Goal: Information Seeking & Learning: Learn about a topic

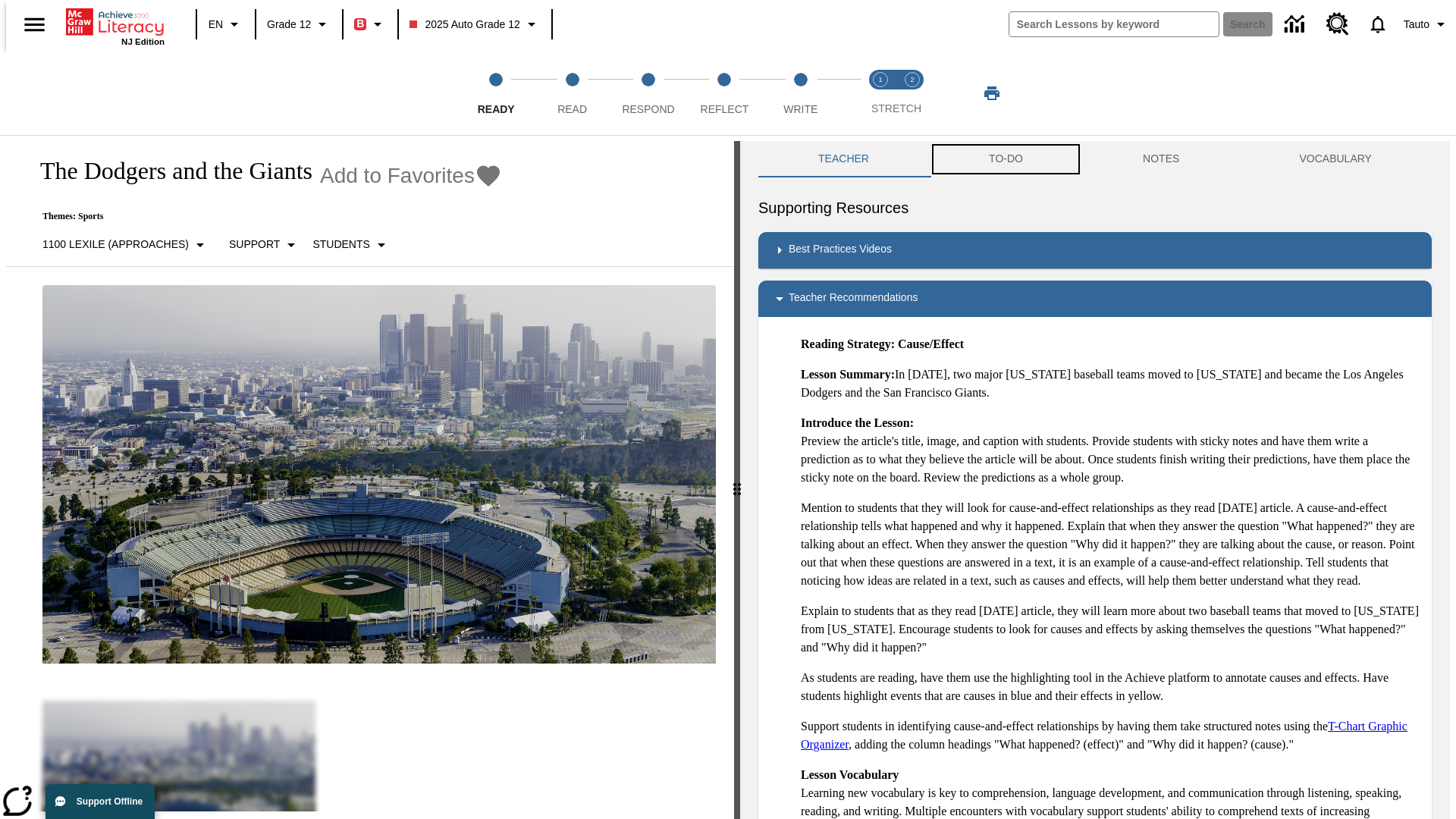
click at [1005, 159] on button "TO-DO" at bounding box center [1007, 159] width 154 height 37
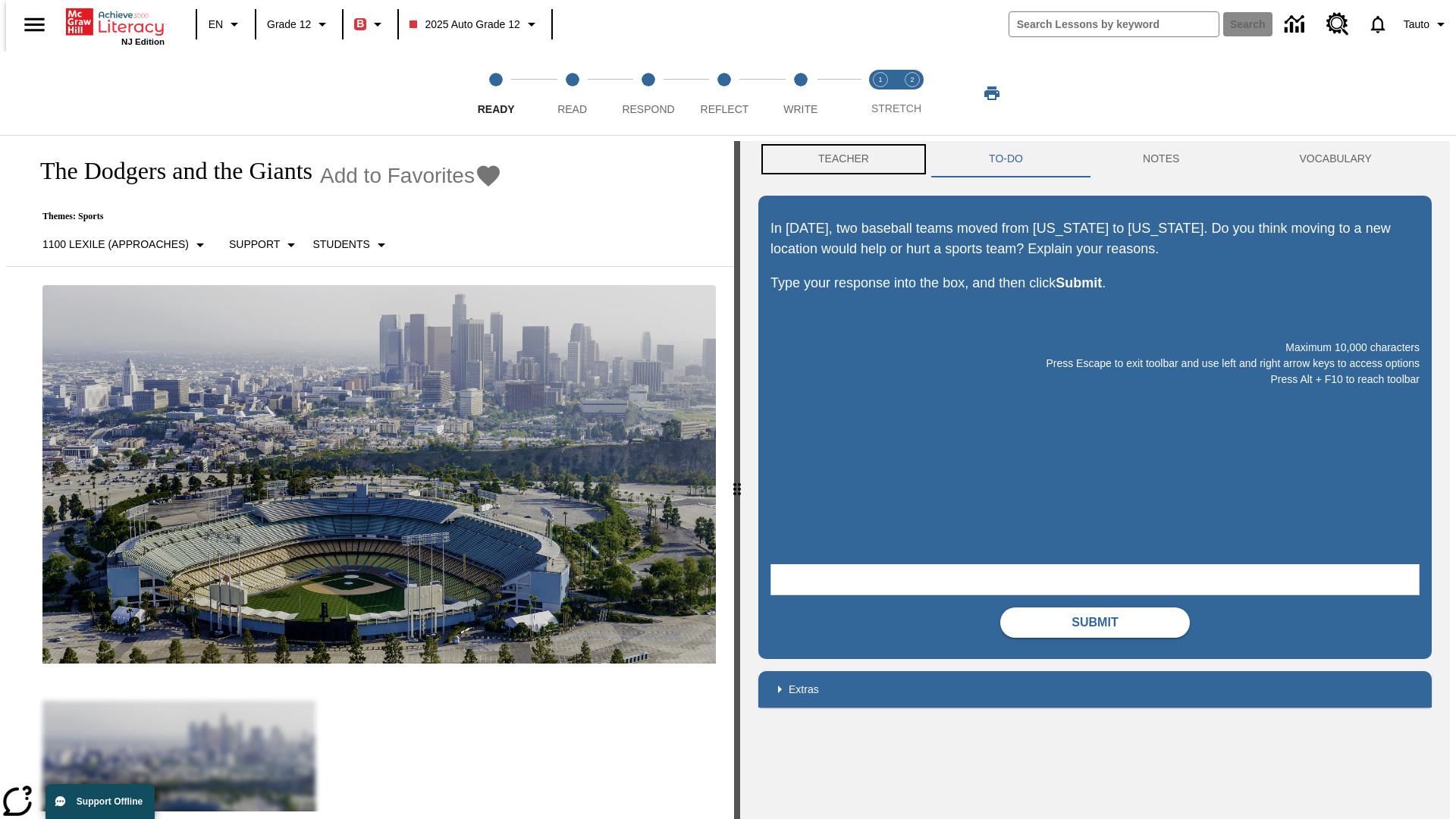
click at [839, 159] on button "Teacher" at bounding box center [844, 159] width 171 height 37
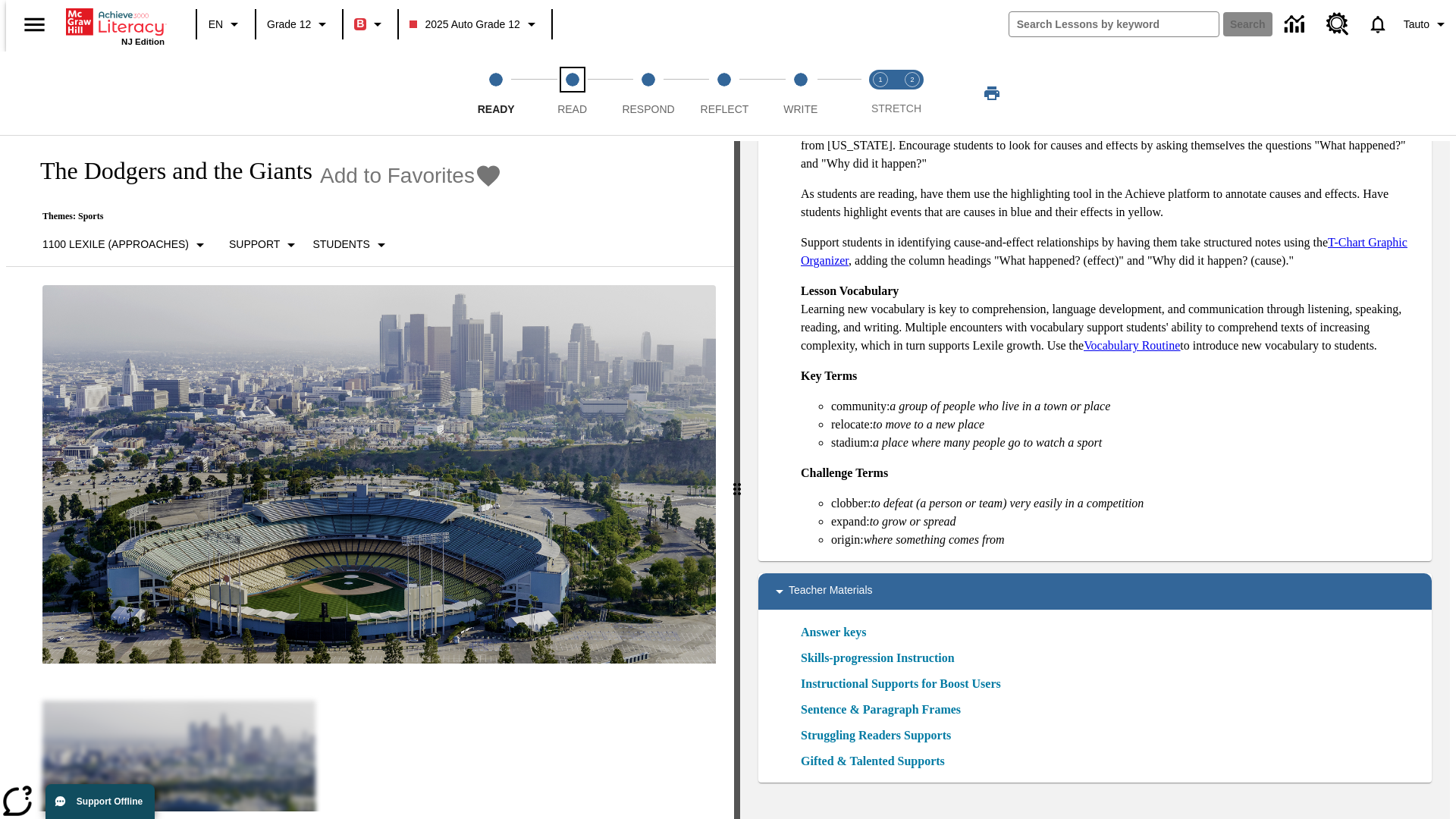
click at [572, 93] on span "Read" at bounding box center [572, 103] width 29 height 28
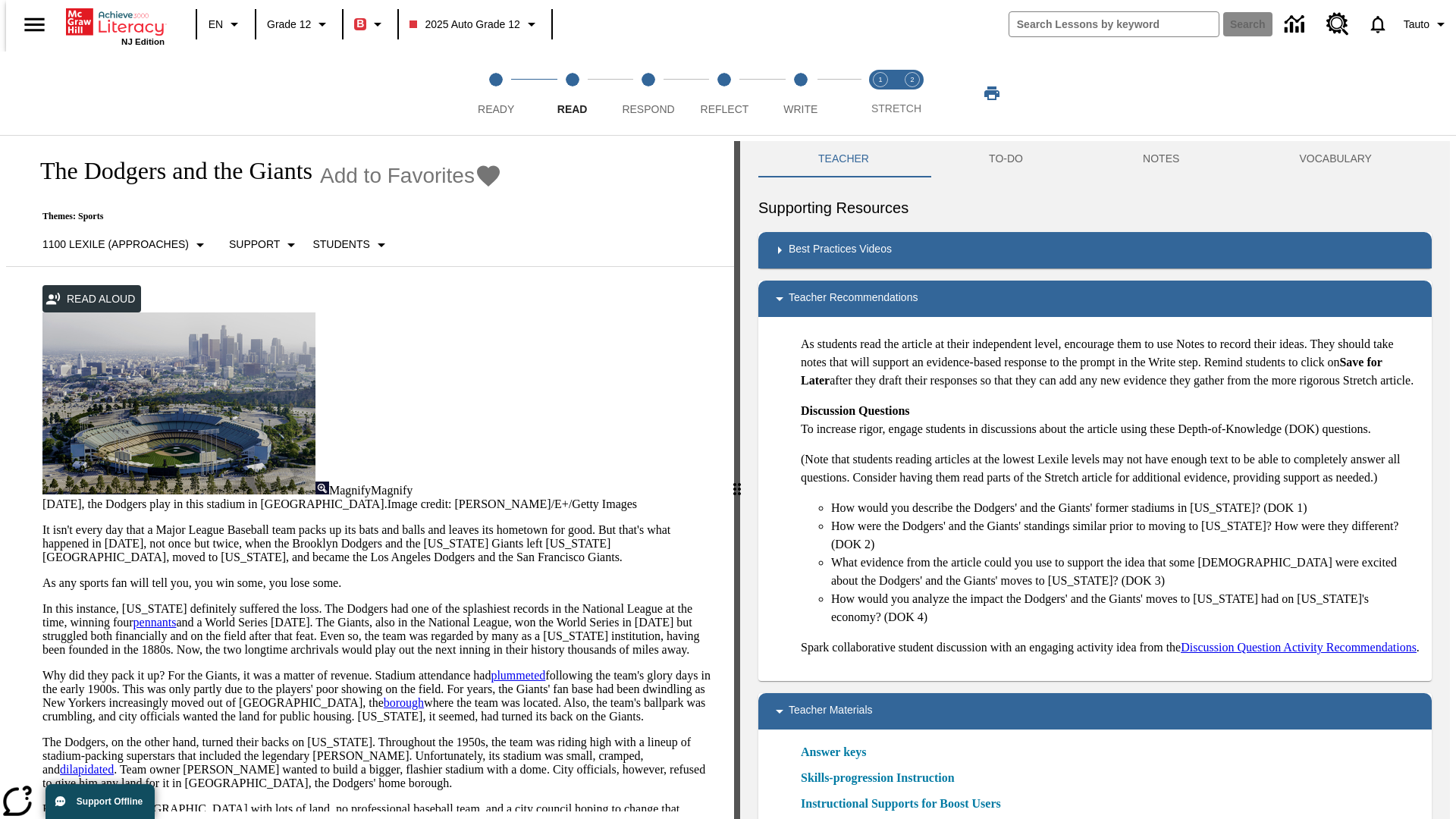
scroll to position [15, 0]
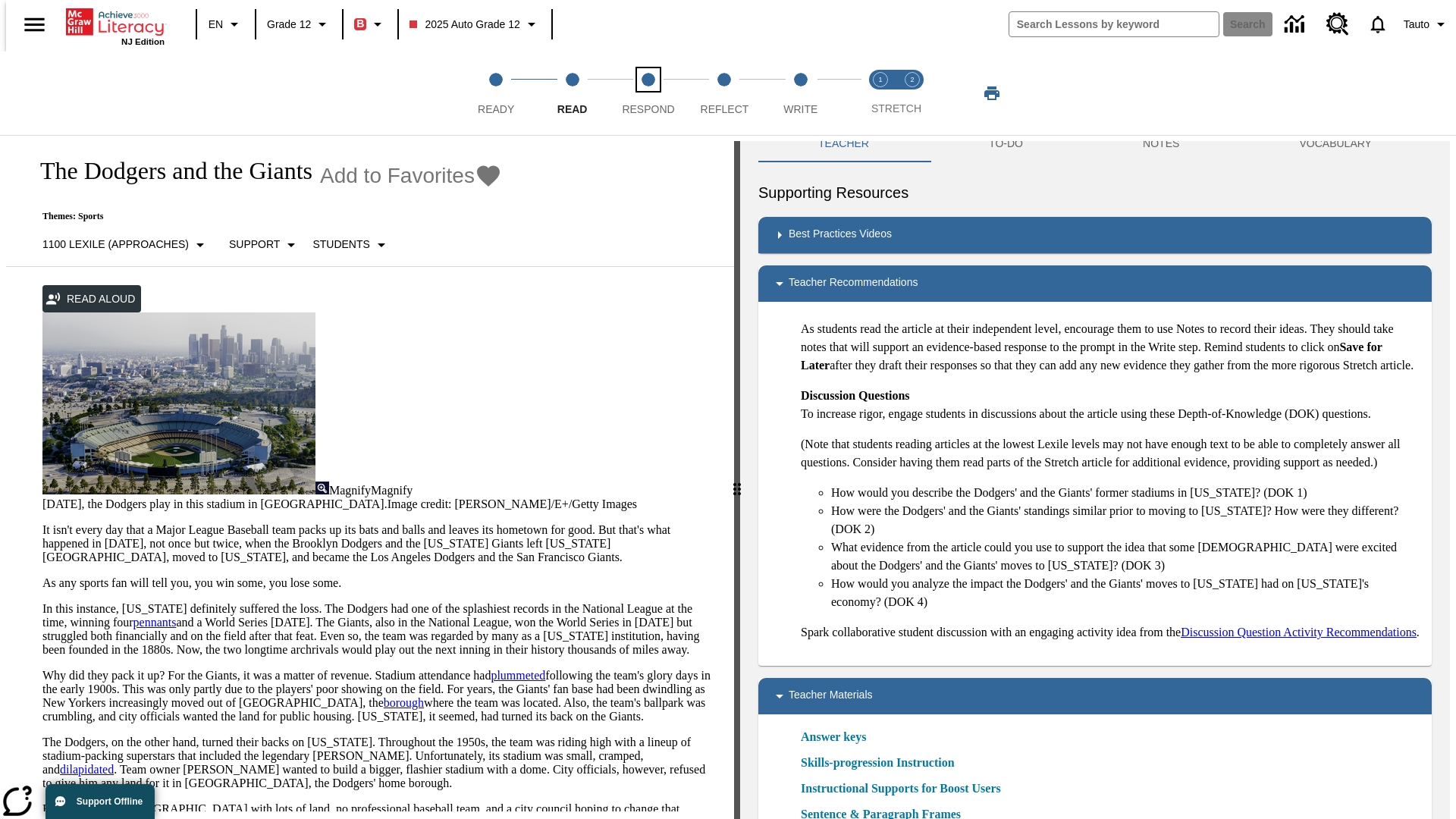
click at [648, 93] on span "Respond" at bounding box center [648, 103] width 52 height 28
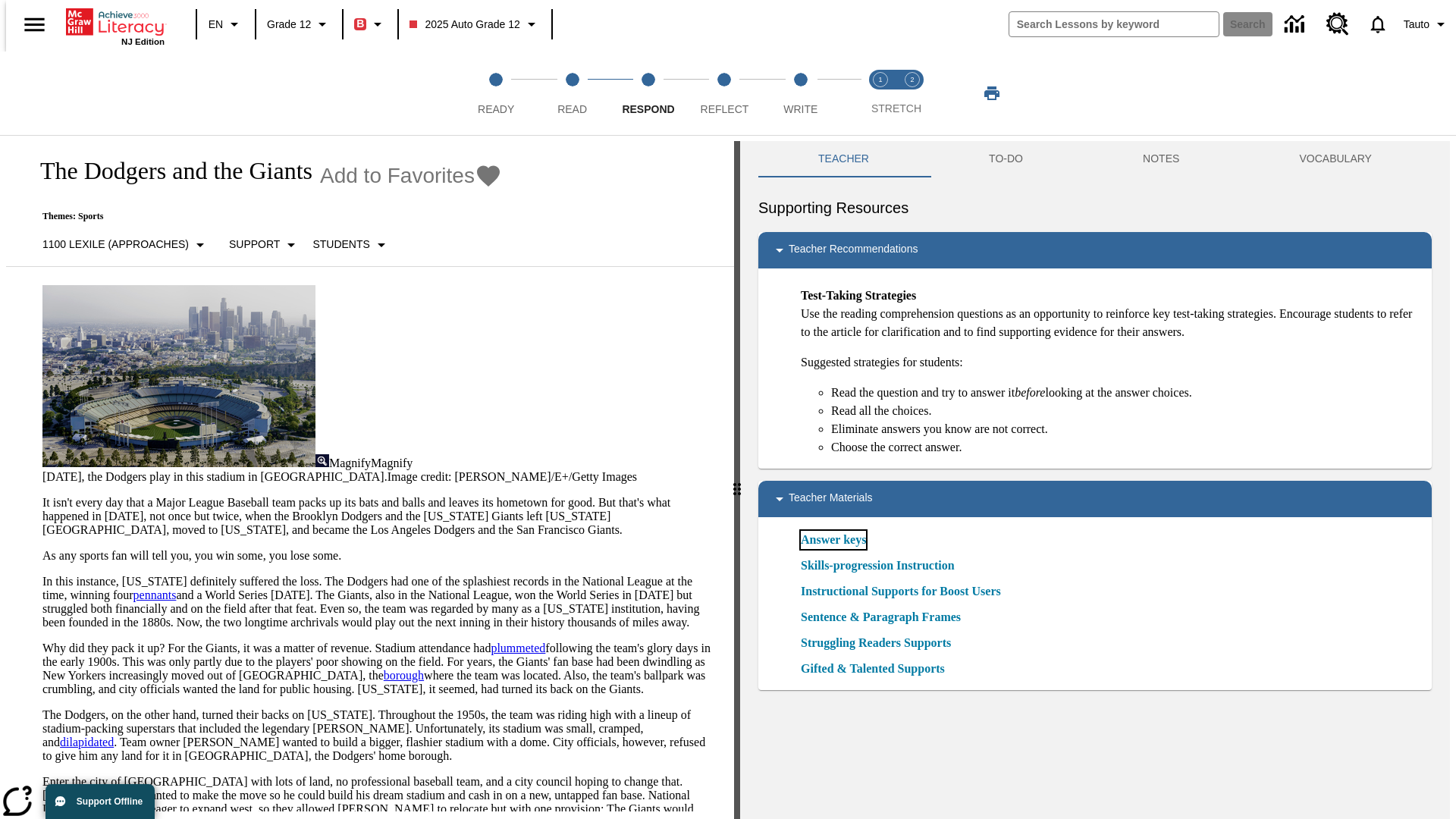
click at [833, 540] on link "Answer keys" at bounding box center [834, 540] width 65 height 18
click at [725, 93] on span "Reflect" at bounding box center [726, 103] width 49 height 28
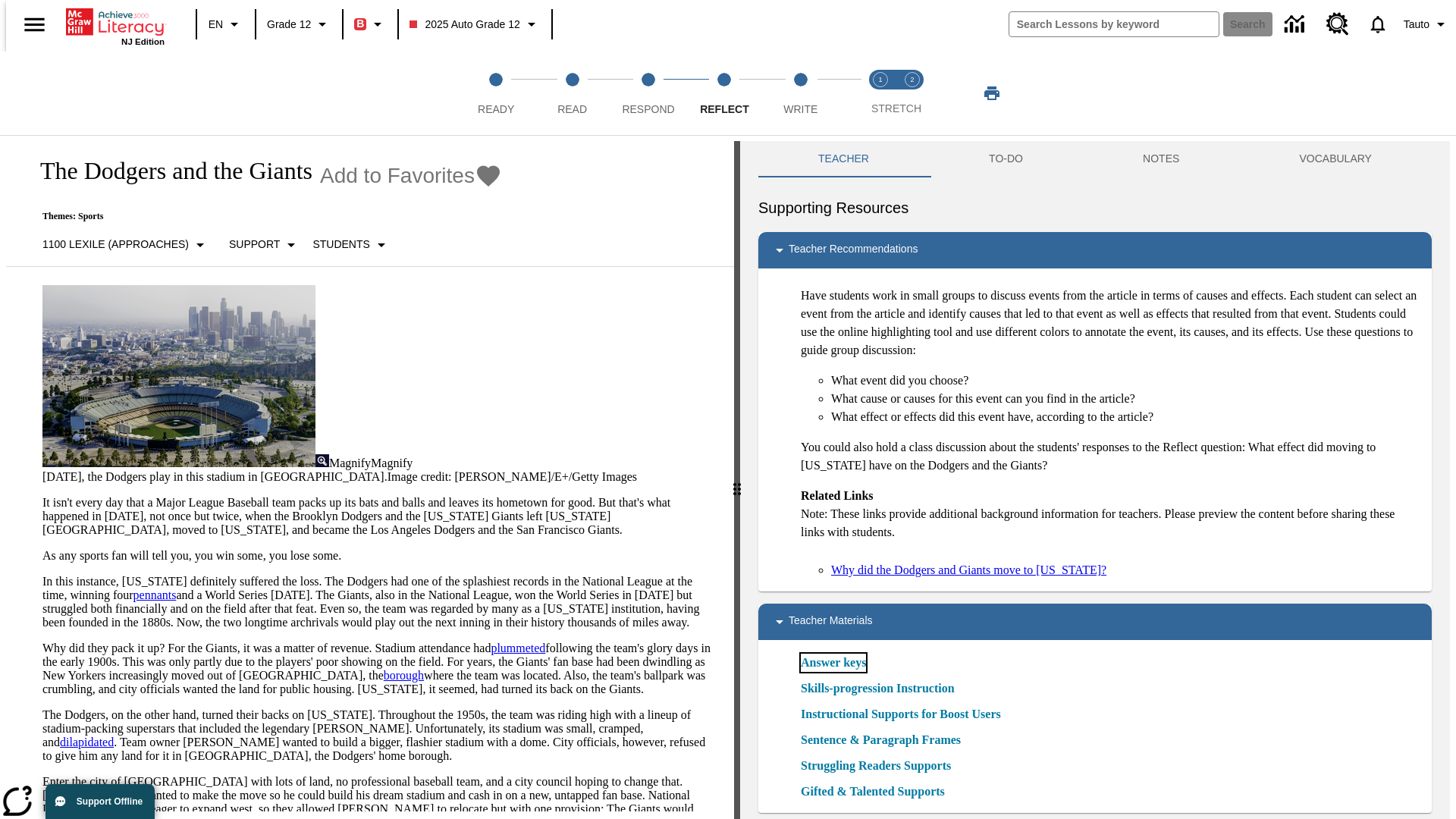
click at [833, 663] on link "Answer keys" at bounding box center [834, 663] width 65 height 18
click at [800, 93] on span "Write" at bounding box center [800, 103] width 34 height 28
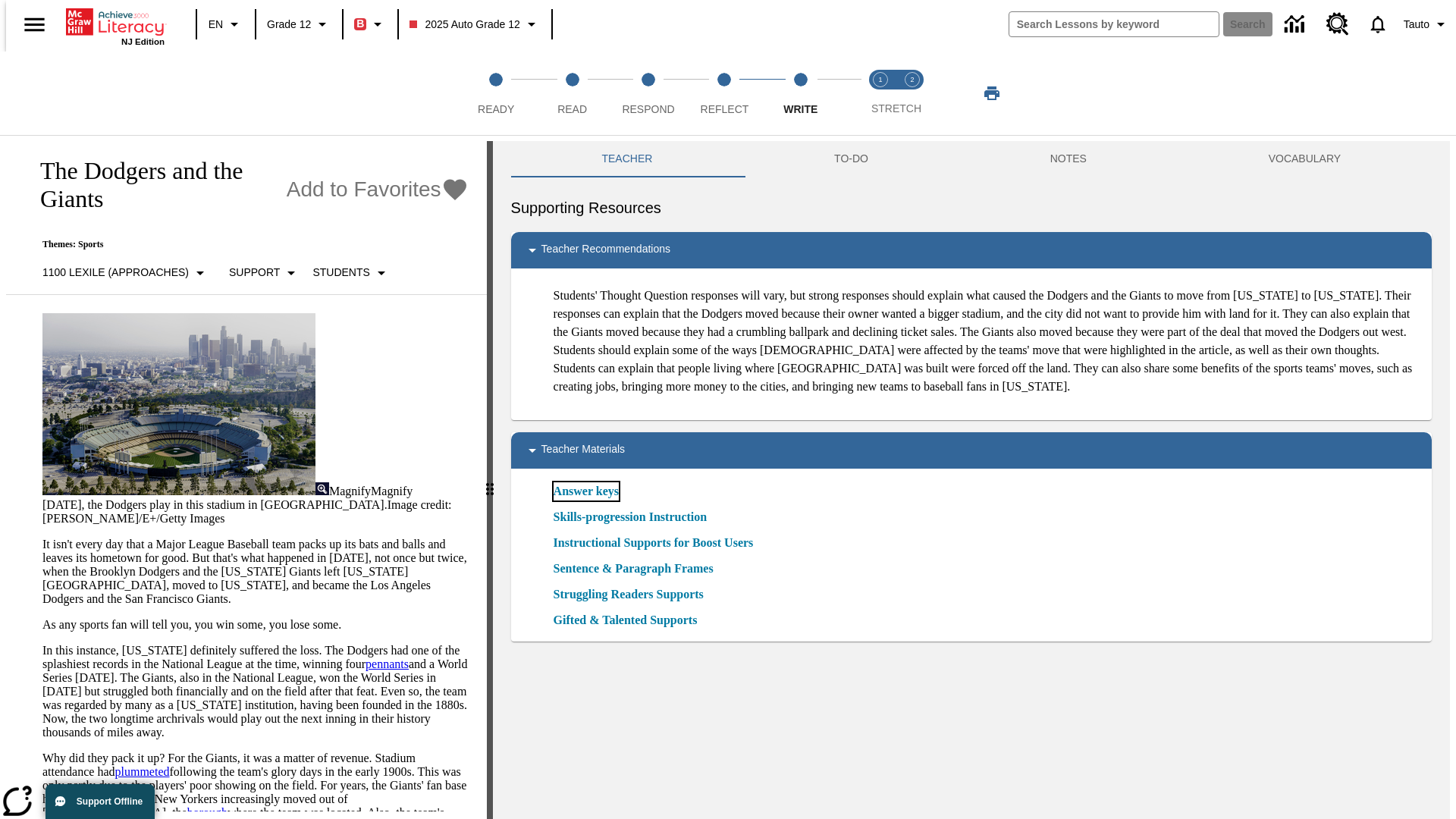
click at [585, 500] on link "Answer keys" at bounding box center [586, 492] width 65 height 18
